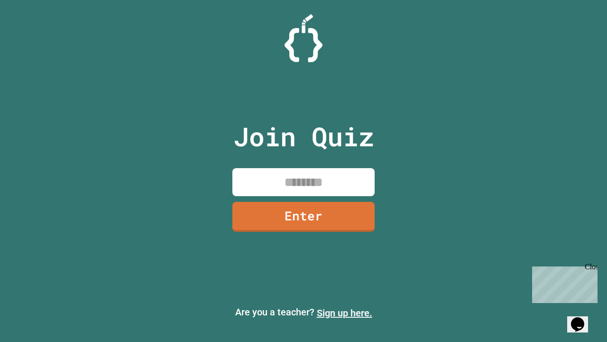
click at [344, 313] on link "Sign up here." at bounding box center [344, 312] width 55 height 11
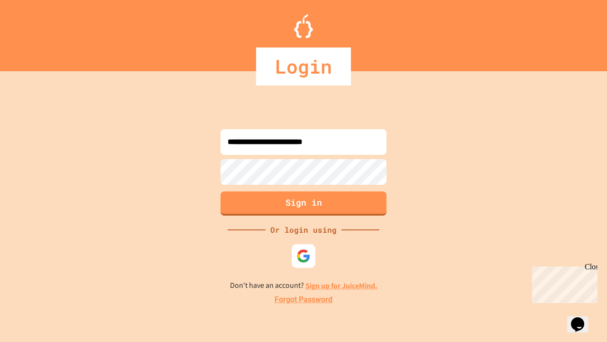
type input "**********"
